Goal: Find specific page/section: Find specific page/section

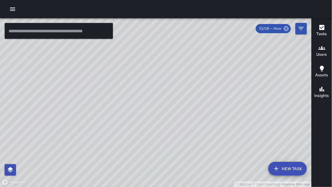
click at [285, 29] on icon at bounding box center [285, 28] width 5 height 5
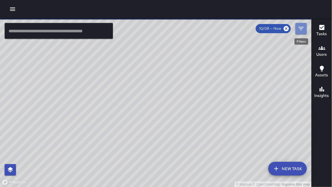
click at [299, 30] on icon "Filters" at bounding box center [300, 28] width 7 height 7
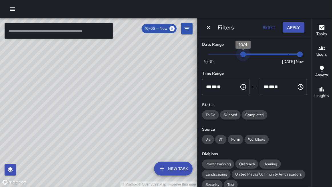
type input "*"
drag, startPoint x: 289, startPoint y: 53, endPoint x: 189, endPoint y: 48, distance: 100.5
click at [189, 48] on div "© Mapbox © OpenStreetMap Improve this map ​ New Task 10/08 — Now Map Layers Tas…" at bounding box center [166, 102] width 332 height 168
click at [208, 52] on span "10/1" at bounding box center [209, 54] width 6 height 6
drag, startPoint x: 179, startPoint y: 67, endPoint x: 172, endPoint y: 73, distance: 9.4
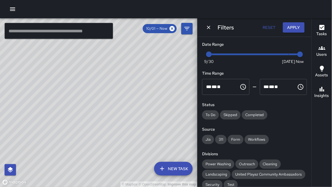
click at [172, 73] on div "© Mapbox © OpenStreetMap Improve this map" at bounding box center [98, 102] width 197 height 169
click at [208, 28] on icon "Dismiss" at bounding box center [209, 28] width 6 height 6
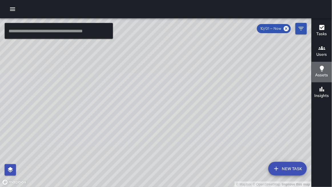
click at [317, 76] on h6 "Assets" at bounding box center [321, 75] width 13 height 6
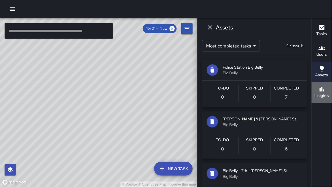
drag, startPoint x: 318, startPoint y: 97, endPoint x: 315, endPoint y: 96, distance: 3.5
click at [316, 96] on h6 "Insights" at bounding box center [321, 95] width 15 height 6
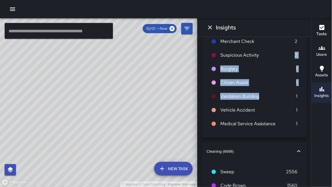
click at [279, 92] on ul "Location Check 412 Blocking Public Sidewalk 135 Service Call 39 Welfare Check 3…" at bounding box center [254, 21] width 96 height 224
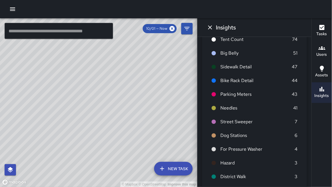
scroll to position [462, 0]
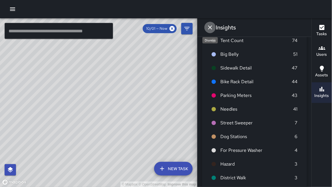
click at [210, 27] on icon "Dismiss" at bounding box center [209, 27] width 7 height 7
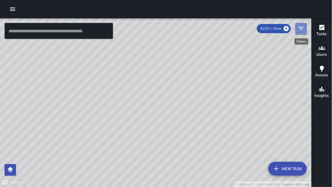
click at [301, 27] on icon "Filters" at bounding box center [300, 28] width 5 height 3
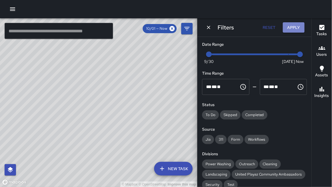
click at [292, 30] on button "Apply" at bounding box center [294, 27] width 22 height 11
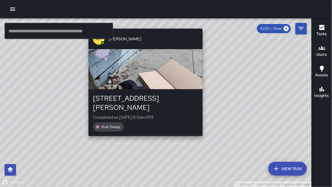
click at [204, 131] on div "© Mapbox © OpenStreetMap Improve this map KT [PERSON_NAME] [STREET_ADDRESS][PER…" at bounding box center [155, 102] width 311 height 169
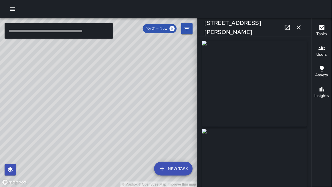
scroll to position [1, 0]
click at [302, 28] on icon "button" at bounding box center [298, 27] width 7 height 7
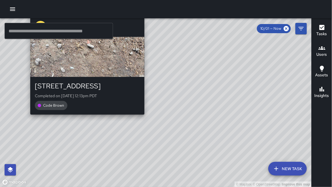
drag, startPoint x: 49, startPoint y: 88, endPoint x: 114, endPoint y: 111, distance: 69.3
click at [125, 112] on div "[STREET_ADDRESS] Completed on [DATE] 12:13pm PDT Code Brown" at bounding box center [87, 96] width 114 height 38
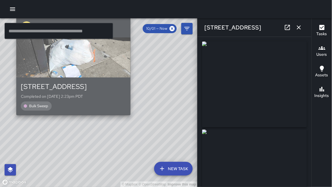
drag, startPoint x: 86, startPoint y: 66, endPoint x: 87, endPoint y: 75, distance: 9.8
click at [86, 71] on div "button" at bounding box center [73, 57] width 114 height 40
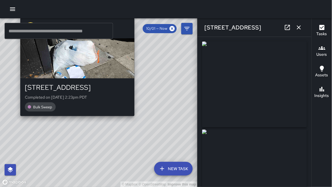
type input "**********"
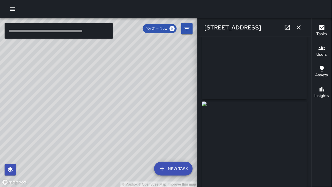
scroll to position [27, 0]
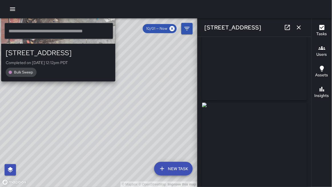
click at [116, 84] on div "© Mapbox © OpenStreetMap Improve this map KM [PERSON_NAME] [STREET_ADDRESS][PER…" at bounding box center [98, 102] width 197 height 169
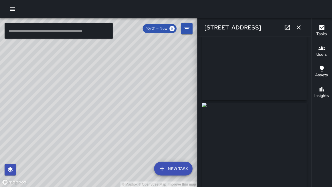
click at [299, 28] on icon "button" at bounding box center [298, 27] width 7 height 7
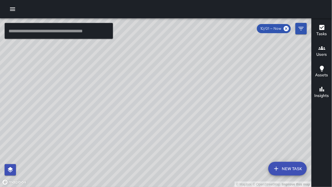
drag, startPoint x: 170, startPoint y: 161, endPoint x: 175, endPoint y: 82, distance: 78.9
click at [178, 78] on div "© Mapbox © OpenStreetMap Improve this map" at bounding box center [155, 102] width 311 height 169
drag, startPoint x: 79, startPoint y: 90, endPoint x: 161, endPoint y: 115, distance: 85.7
click at [162, 114] on div "© Mapbox © OpenStreetMap Improve this map" at bounding box center [155, 102] width 311 height 169
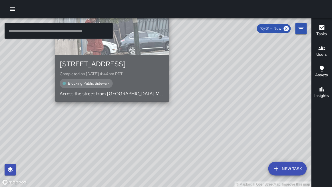
drag, startPoint x: 126, startPoint y: 111, endPoint x: 143, endPoint y: 100, distance: 20.6
click at [111, 95] on div "[GEOGRAPHIC_DATA] Completed on [DATE] 4:44pm PDT Blocking Public Sidewalk Acros…" at bounding box center [112, 78] width 114 height 47
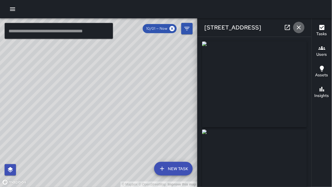
click at [299, 26] on icon "button" at bounding box center [298, 27] width 7 height 7
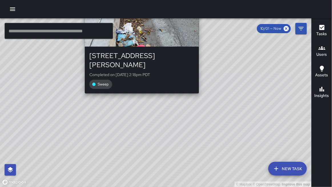
drag, startPoint x: 208, startPoint y: 47, endPoint x: 139, endPoint y: 89, distance: 80.3
click at [139, 89] on div "© Mapbox © OpenStreetMap Improve this map KT [PERSON_NAME] [STREET_ADDRESS][PER…" at bounding box center [155, 102] width 311 height 169
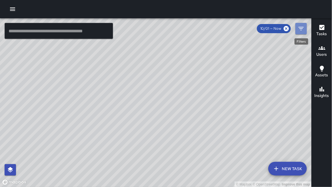
click at [299, 30] on icon "Filters" at bounding box center [300, 28] width 7 height 7
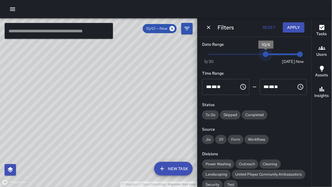
type input "*"
drag, startPoint x: 209, startPoint y: 56, endPoint x: 297, endPoint y: 69, distance: 88.4
click at [300, 68] on div "Date Range Now [DATE] [DATE] 11:59 am Time Range ** * ** ** ​ ******** ** * ** …" at bounding box center [254, 112] width 114 height 150
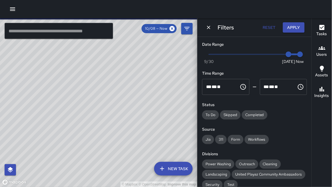
scroll to position [327, 0]
drag, startPoint x: 173, startPoint y: 77, endPoint x: 192, endPoint y: 92, distance: 24.5
click at [194, 91] on div "© Mapbox © OpenStreetMap Improve this map" at bounding box center [98, 102] width 197 height 169
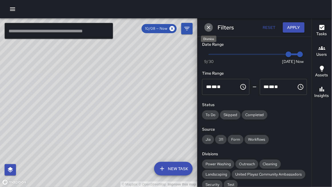
click at [209, 27] on icon "Dismiss" at bounding box center [209, 28] width 6 height 6
